Goal: Find specific page/section: Find specific page/section

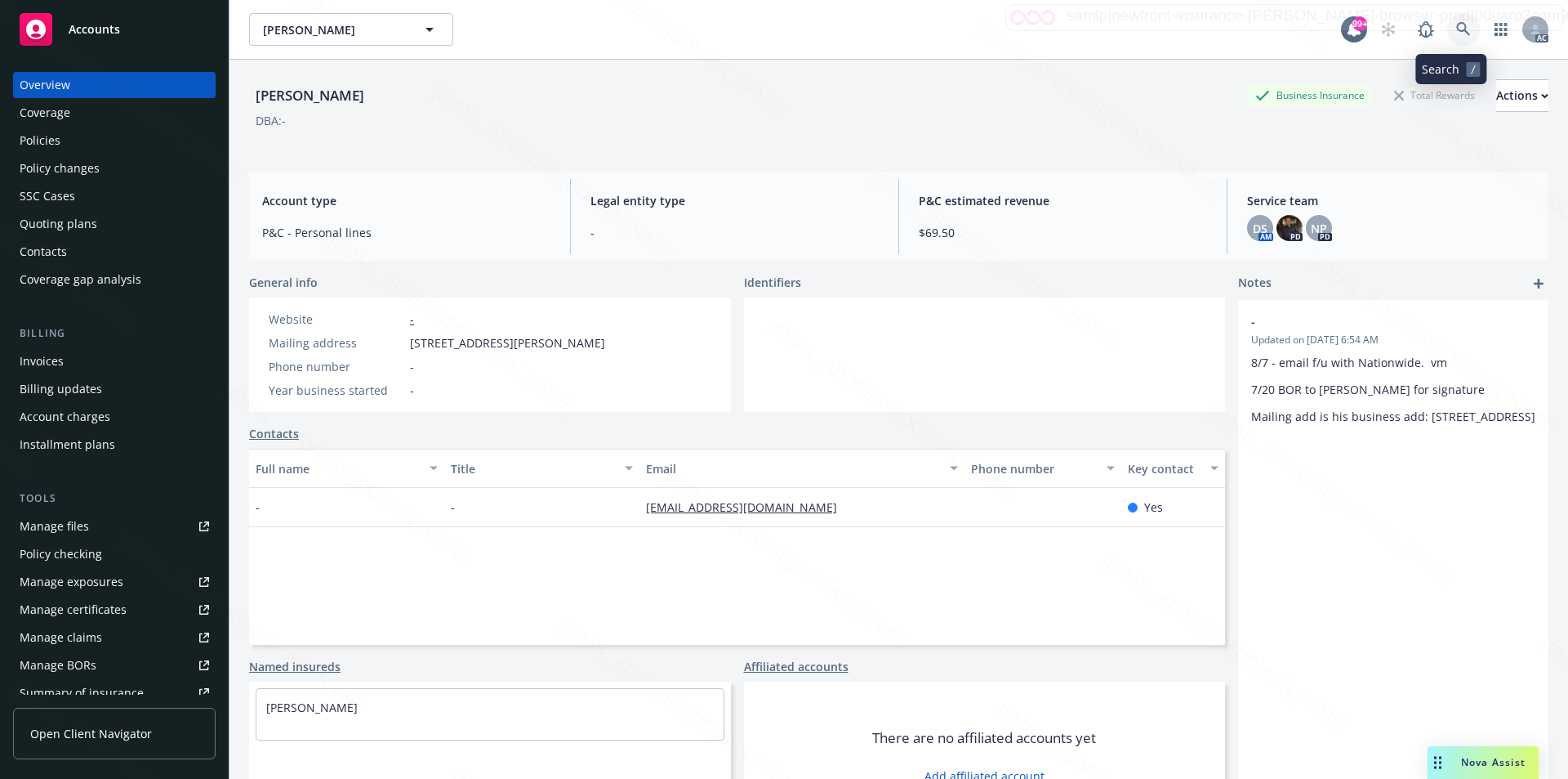
click at [1456, 25] on icon at bounding box center [1463, 29] width 15 height 15
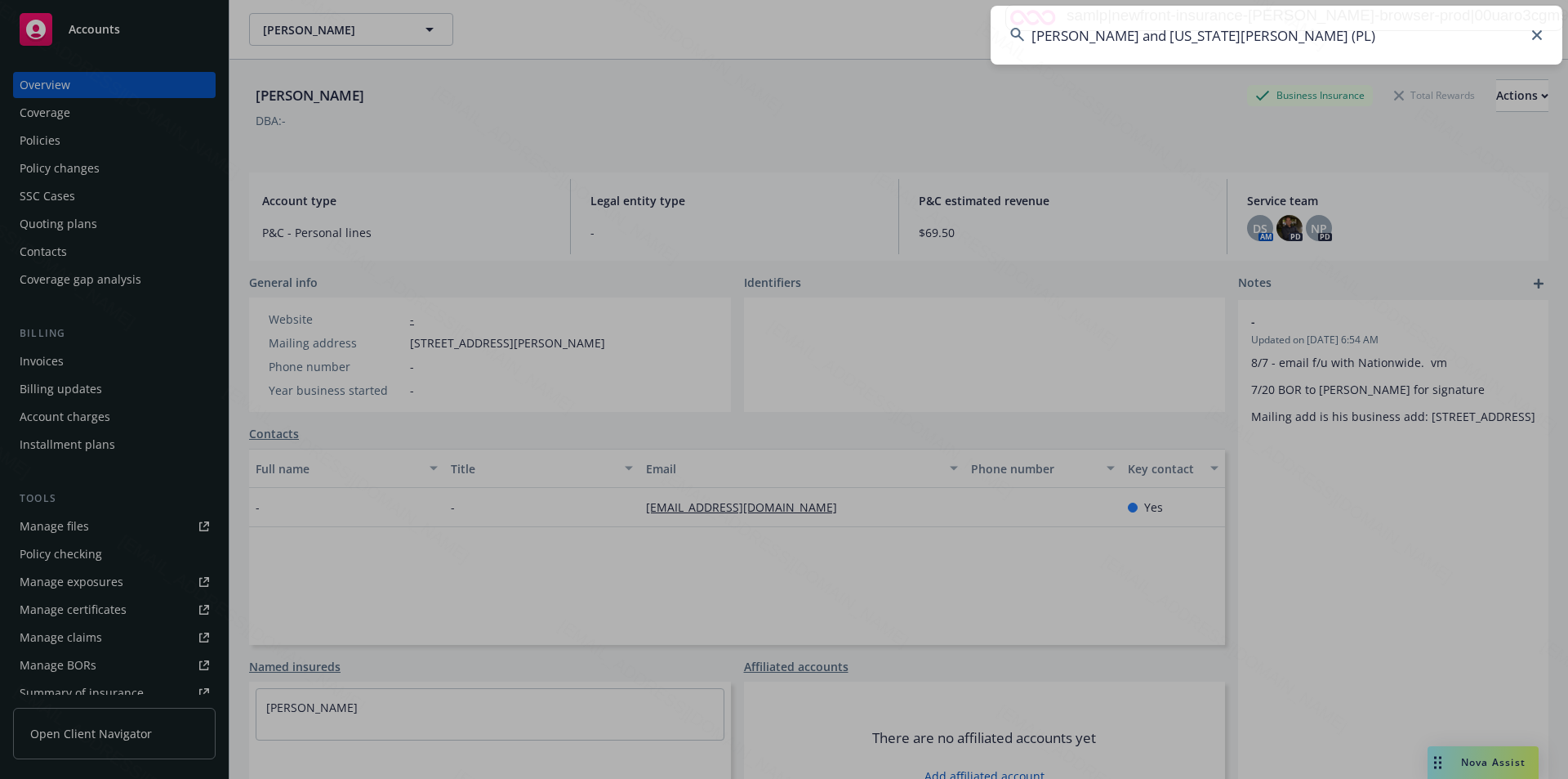
type input "[PERSON_NAME] and [US_STATE][PERSON_NAME] (PL)"
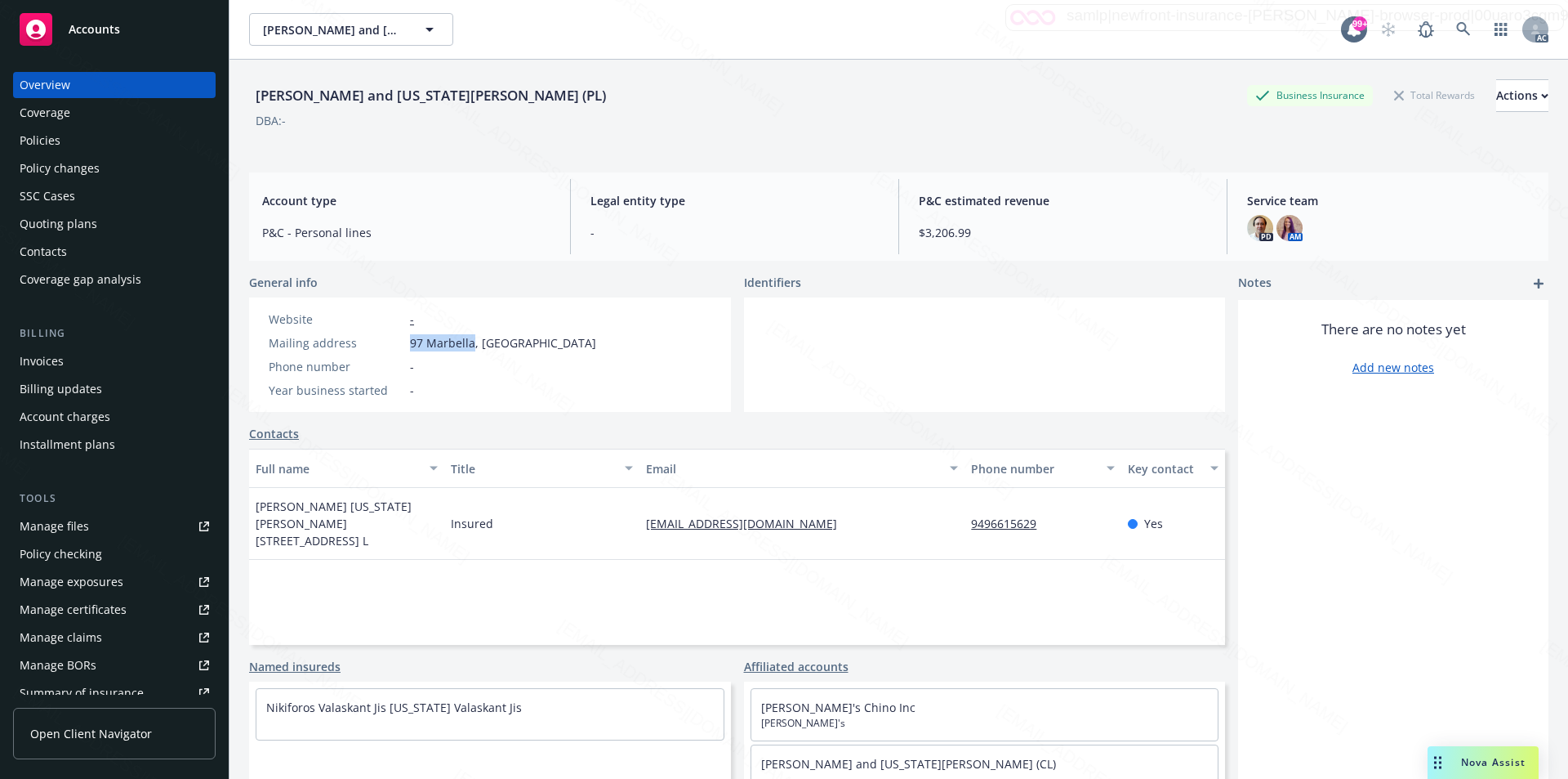
drag, startPoint x: 409, startPoint y: 344, endPoint x: 473, endPoint y: 342, distance: 64.0
click at [473, 342] on div "Mailing address [STREET_ADDRESS]" at bounding box center [432, 342] width 340 height 17
copy span "97 Marbella"
click at [42, 135] on div "Policies" at bounding box center [40, 141] width 41 height 26
